Goal: Check status: Check status

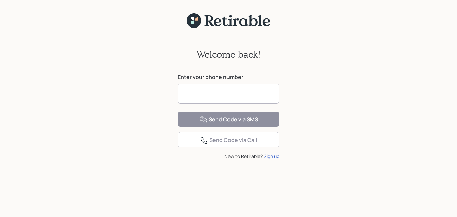
click at [241, 90] on input at bounding box center [229, 93] width 102 height 20
type input "**********"
click at [398, 147] on div "**********" at bounding box center [228, 126] width 457 height 197
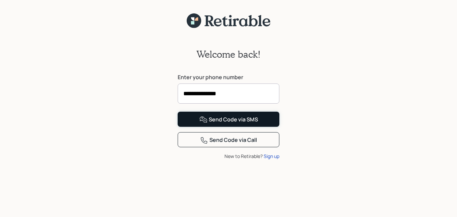
click at [222, 124] on div "Send Code via SMS" at bounding box center [229, 120] width 59 height 8
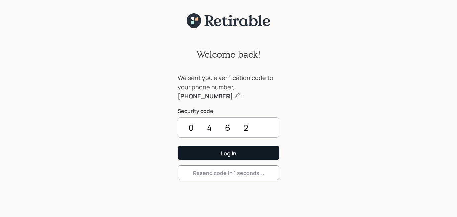
type input "0462"
click at [228, 154] on div "Log In" at bounding box center [228, 152] width 15 height 7
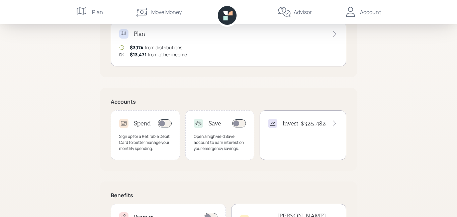
scroll to position [148, 0]
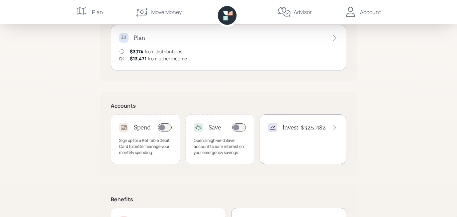
click at [315, 126] on h4 "$325,482" at bounding box center [313, 127] width 25 height 7
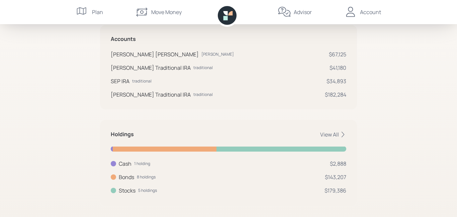
scroll to position [134, 0]
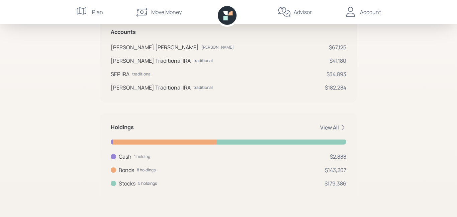
click at [334, 126] on div "View All" at bounding box center [333, 127] width 26 height 7
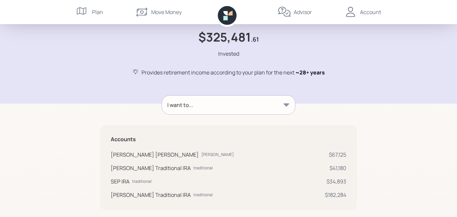
scroll to position [0, 0]
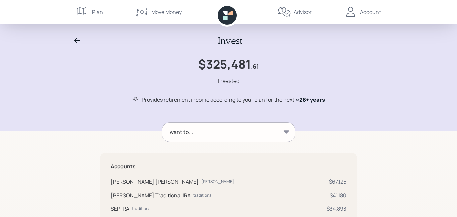
click at [363, 14] on div "Account" at bounding box center [370, 12] width 21 height 8
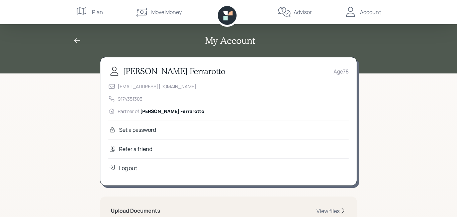
click at [75, 40] on icon at bounding box center [77, 40] width 6 height 5
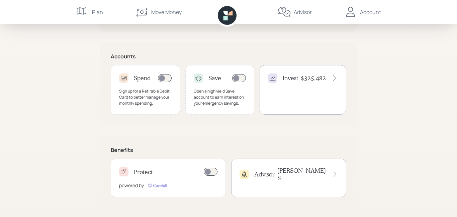
scroll to position [199, 0]
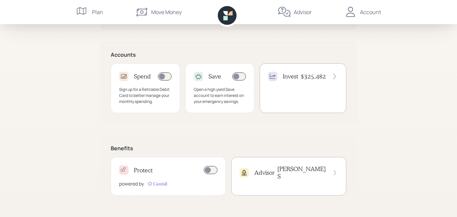
click at [333, 76] on icon at bounding box center [335, 76] width 7 height 7
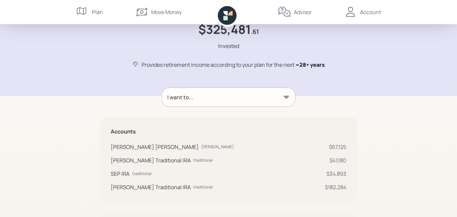
scroll to position [39, 0]
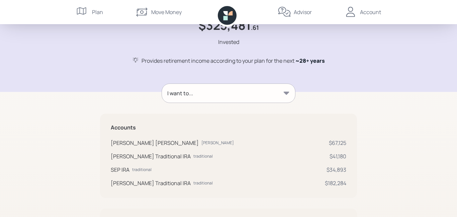
click at [287, 90] on icon at bounding box center [286, 93] width 7 height 7
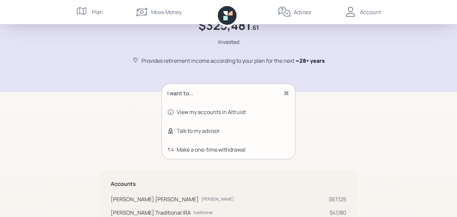
click at [346, 98] on div "I want to... View my accounts in Altruist Talk to my advisor Make a one-time wi…" at bounding box center [228, 216] width 257 height 266
click at [288, 90] on icon at bounding box center [286, 93] width 7 height 7
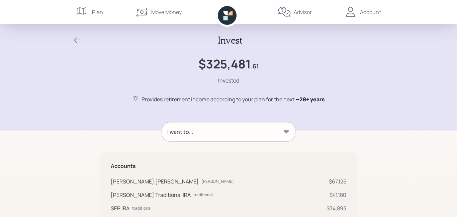
scroll to position [0, 0]
drag, startPoint x: 409, startPoint y: 60, endPoint x: 411, endPoint y: 87, distance: 26.6
